Goal: Information Seeking & Learning: Learn about a topic

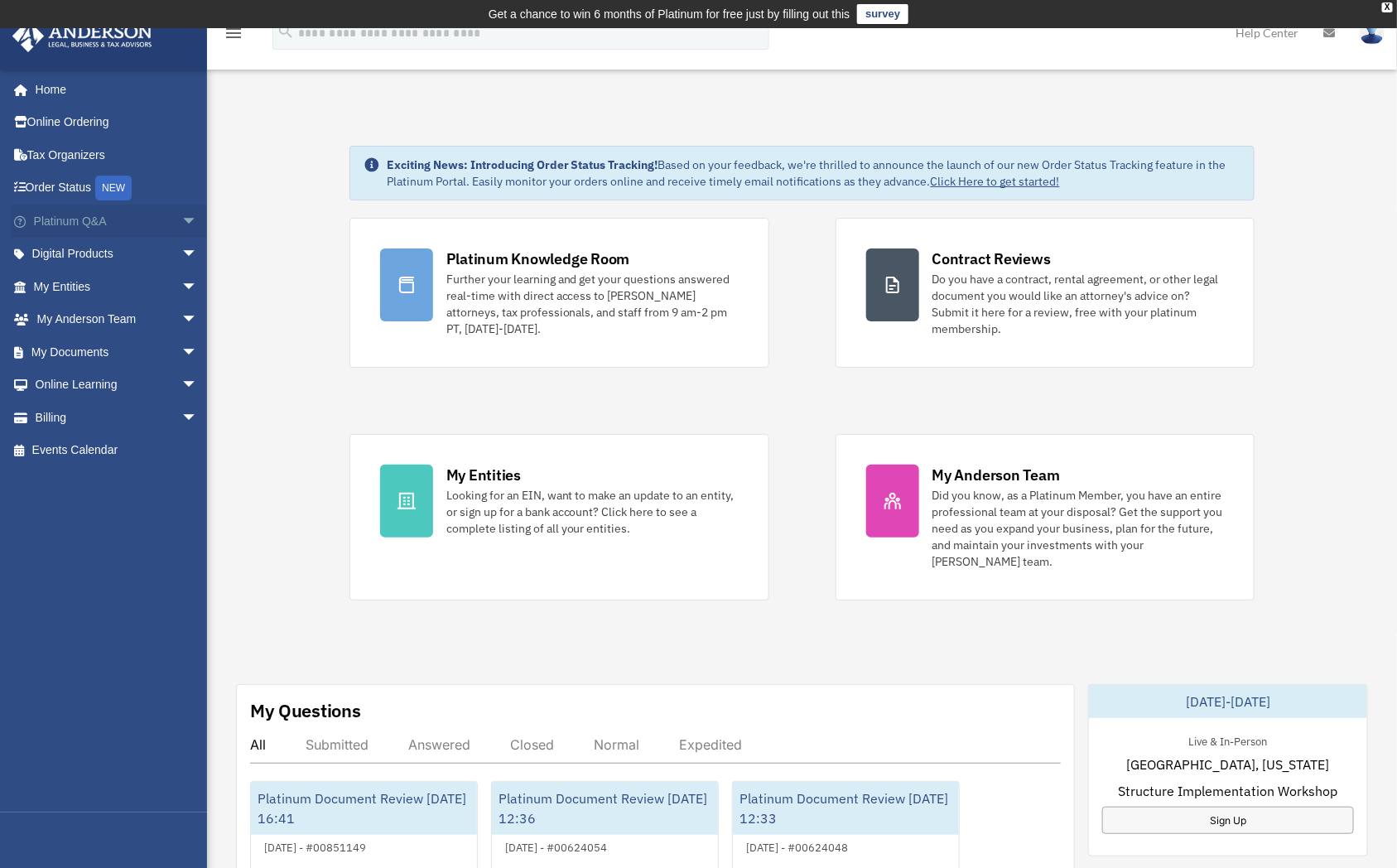
click at [73, 221] on link "Platinum Q&A arrow_drop_down" at bounding box center [117, 221] width 211 height 33
click at [182, 217] on span "arrow_drop_down" at bounding box center [198, 221] width 33 height 34
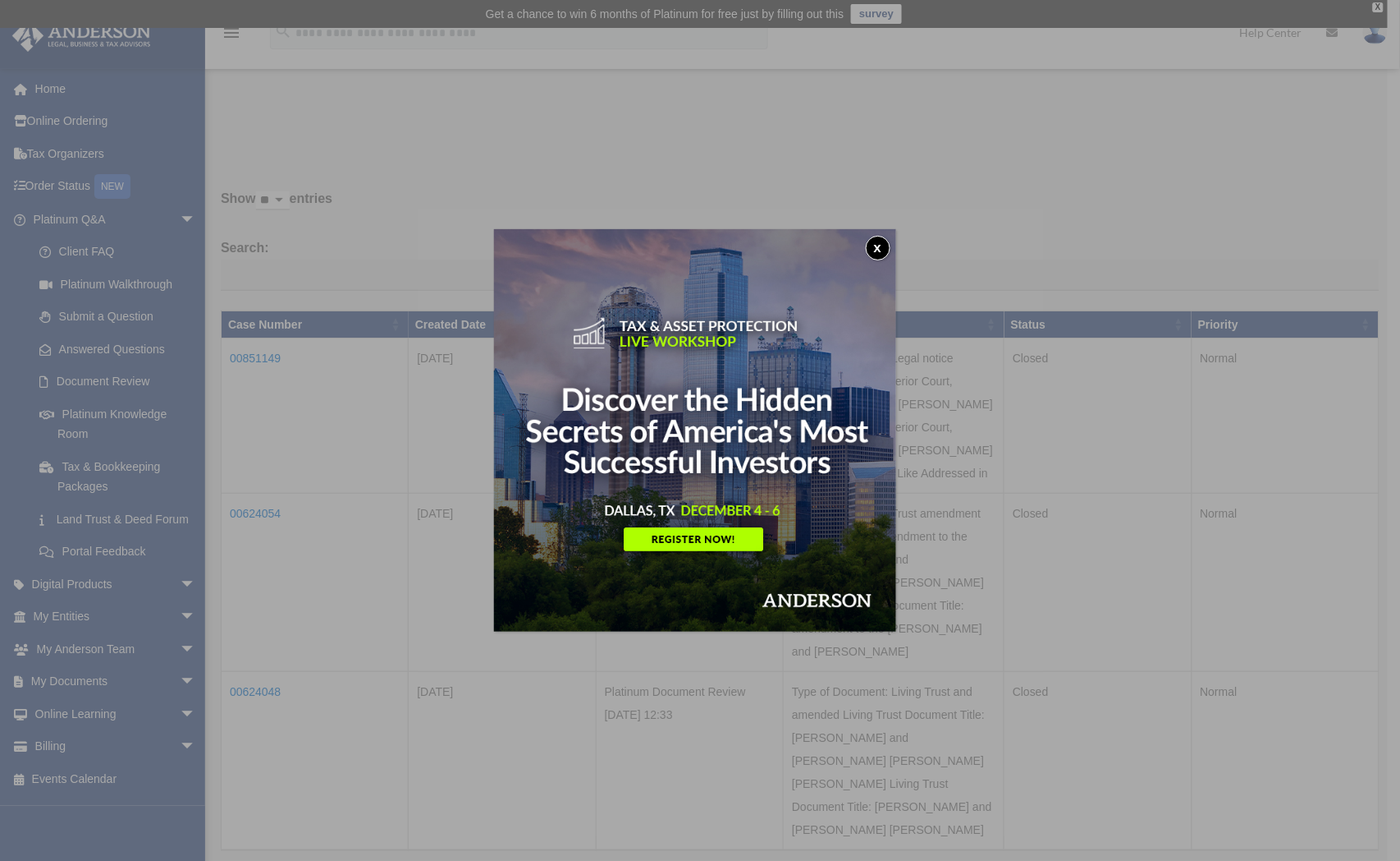
click at [106, 414] on div "x" at bounding box center [700, 430] width 1400 height 861
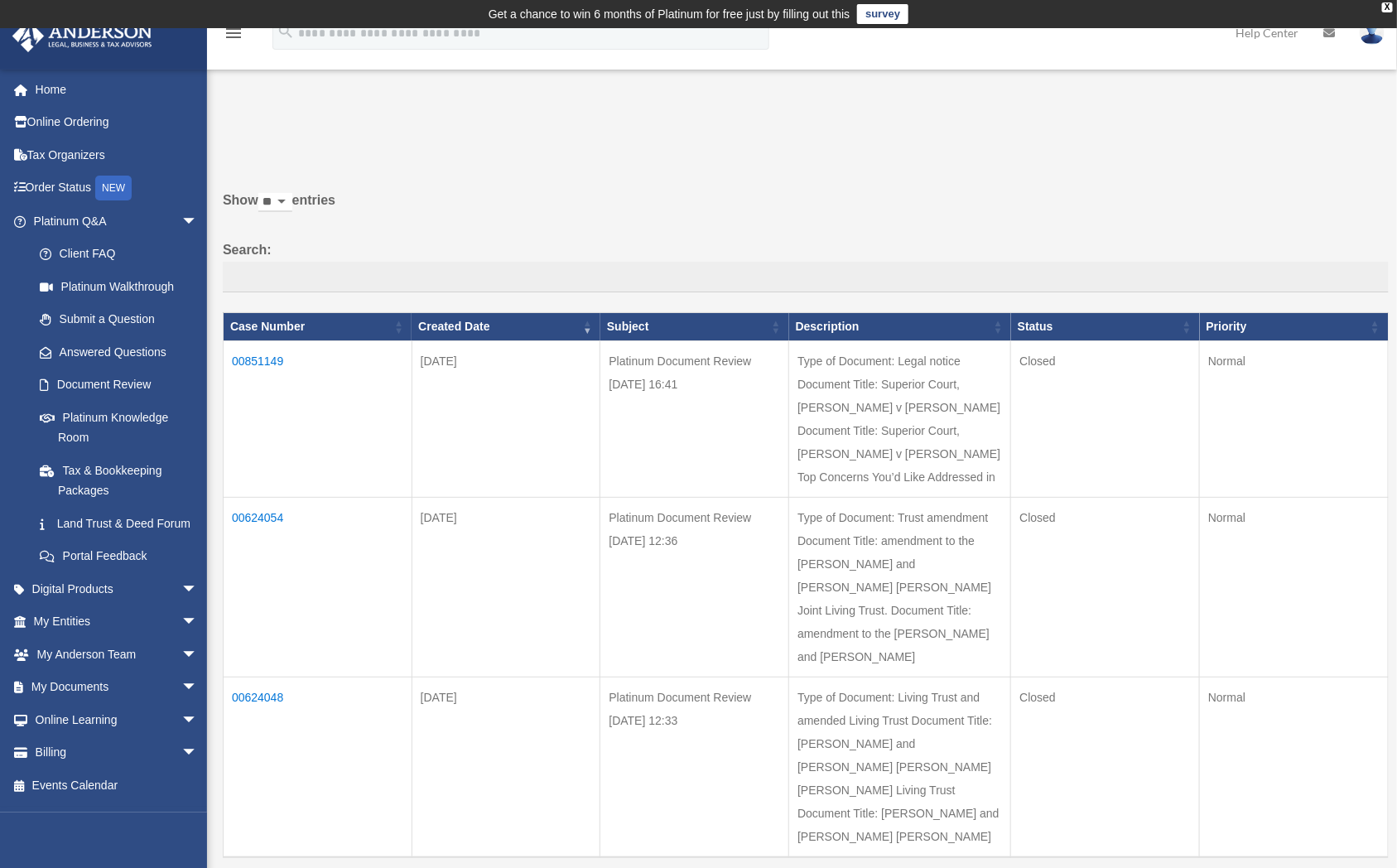
click at [107, 418] on link "Platinum Knowledge Room" at bounding box center [119, 427] width 191 height 53
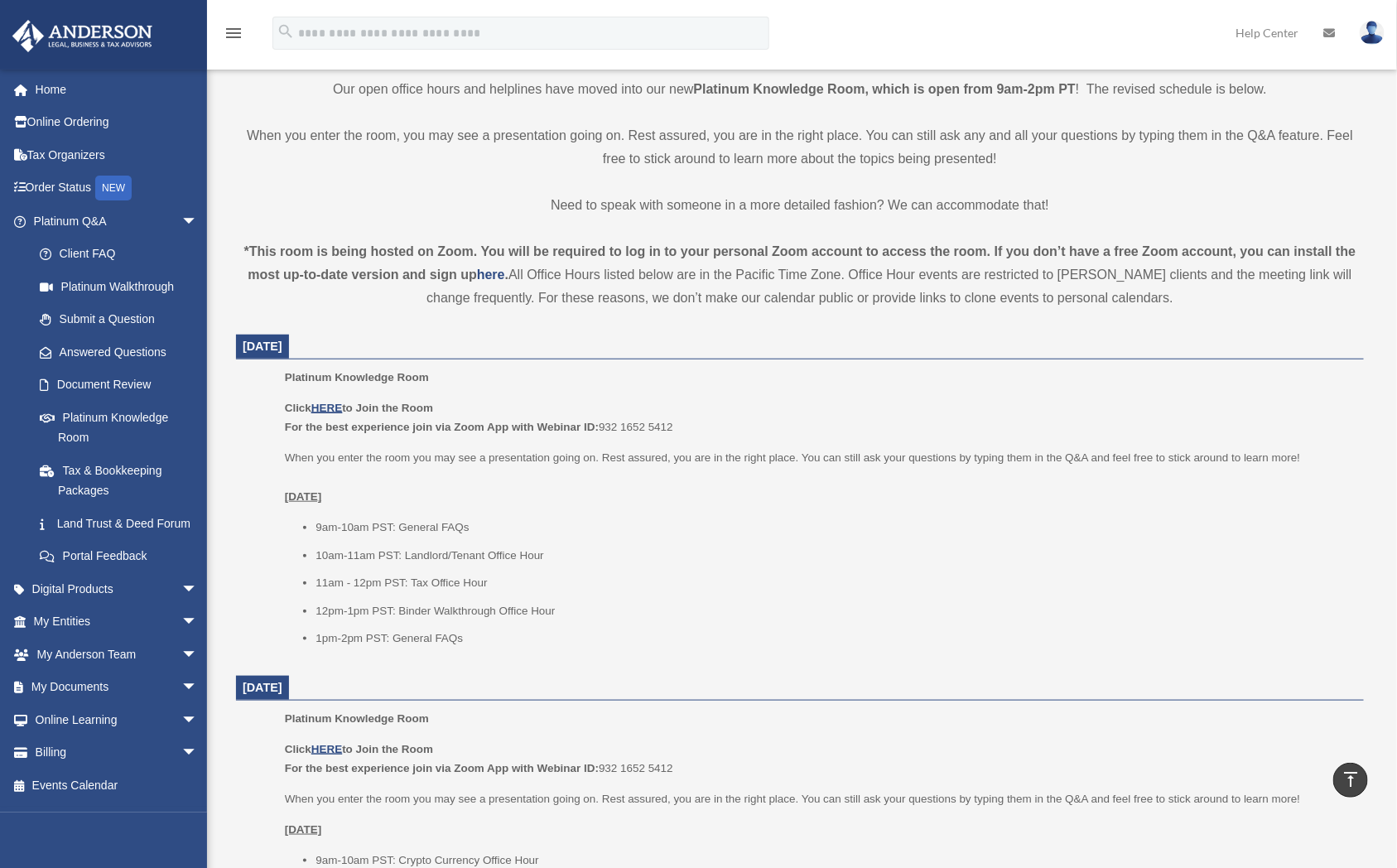
scroll to position [414, 0]
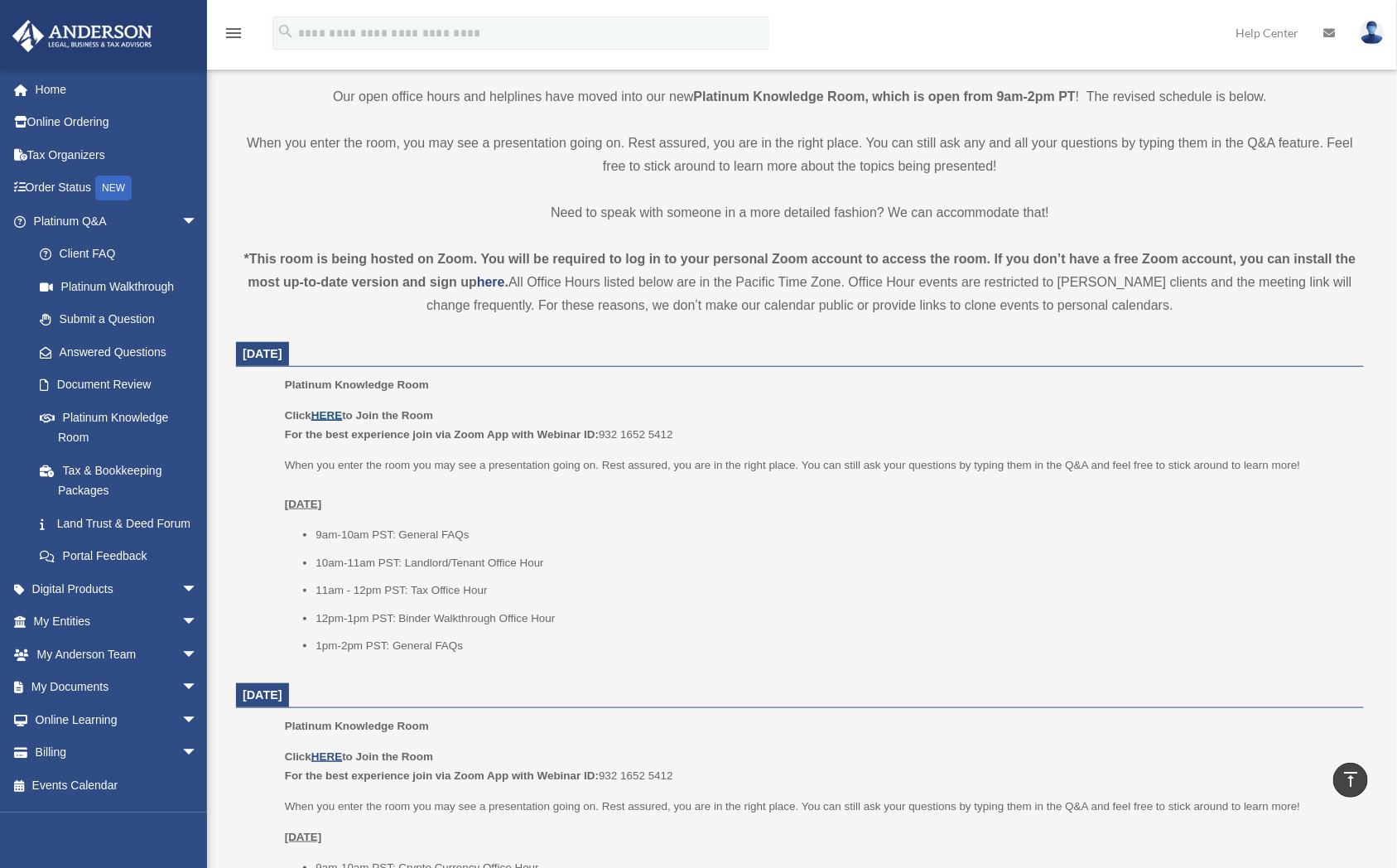
click at [332, 418] on u "HERE" at bounding box center [326, 415] width 31 height 13
